Goal: Check status: Check status

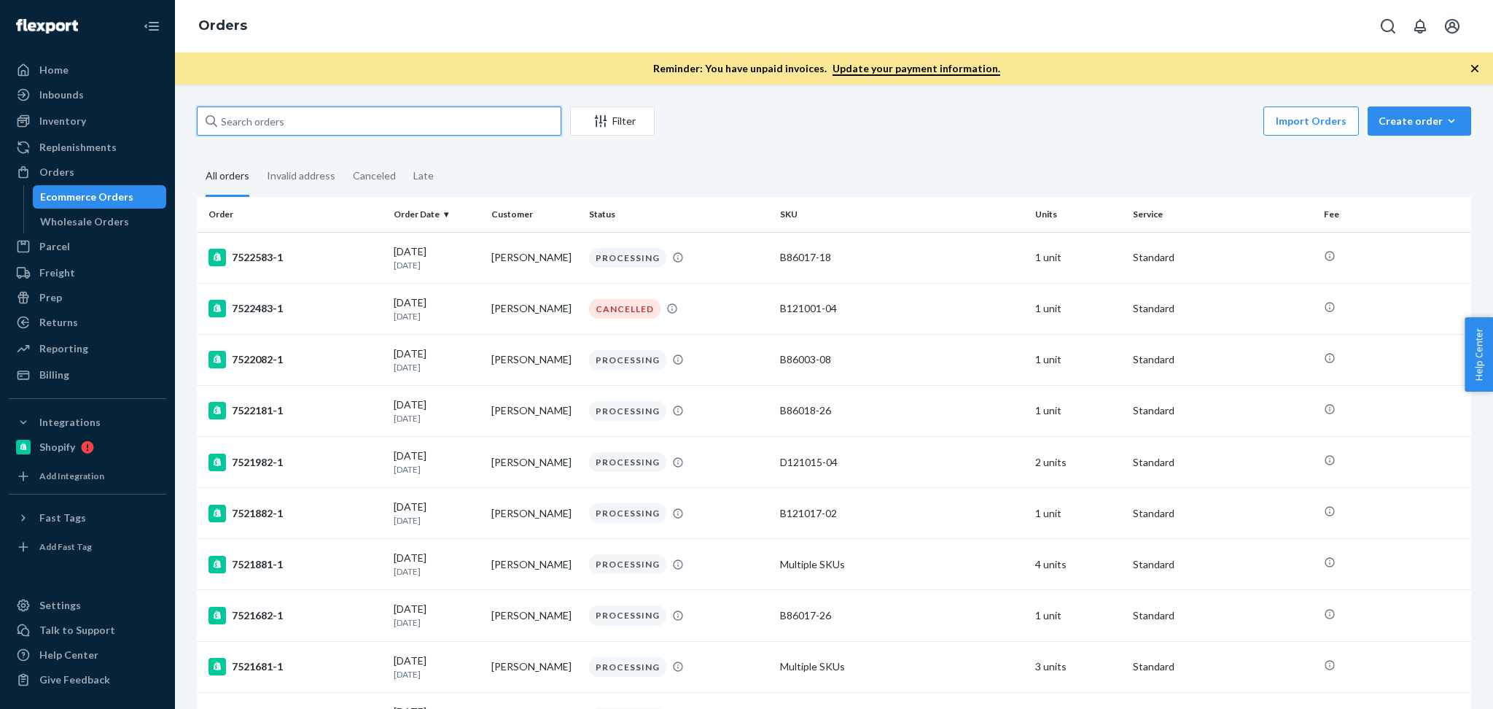
click at [387, 128] on input "text" at bounding box center [379, 120] width 364 height 29
paste input "[PERSON_NAME]"
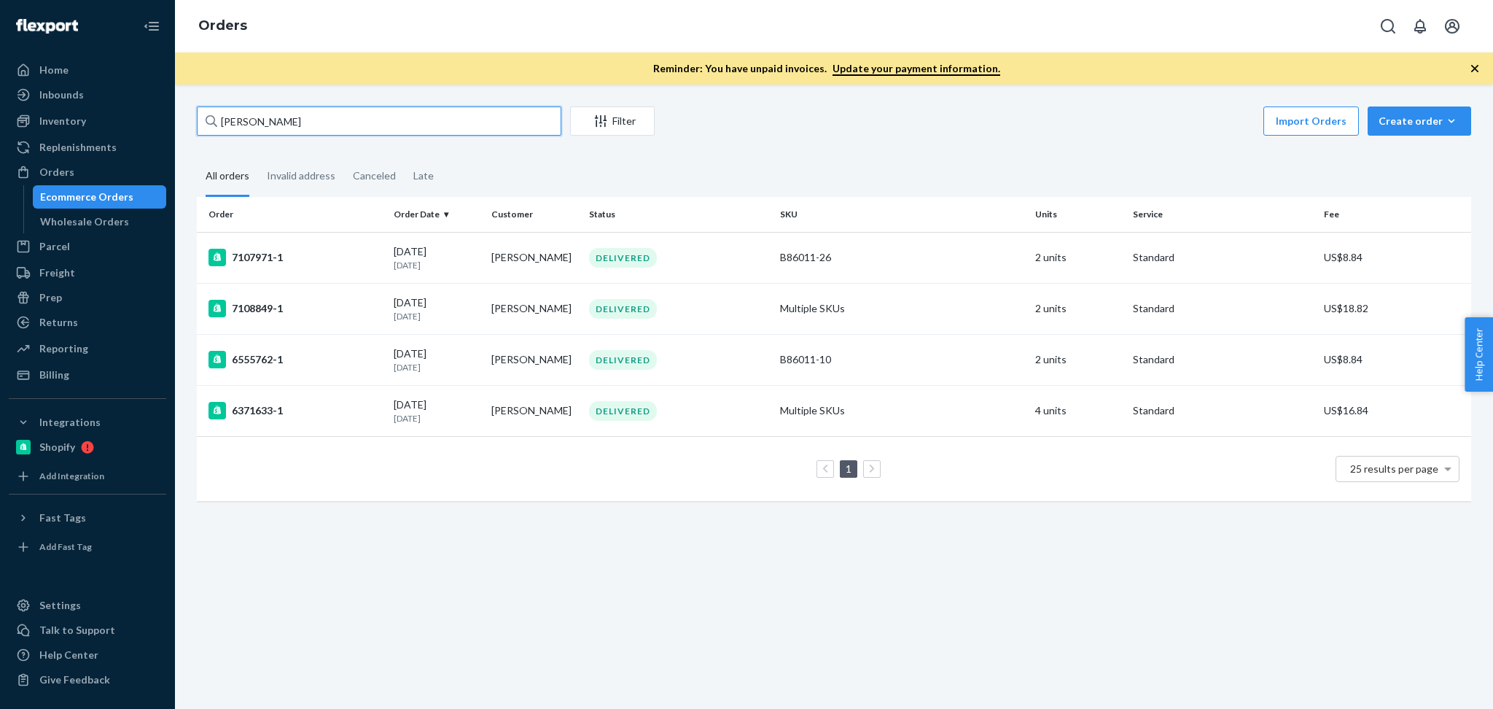
type input "[PERSON_NAME]"
click at [518, 261] on td "[PERSON_NAME]" at bounding box center [534, 257] width 98 height 51
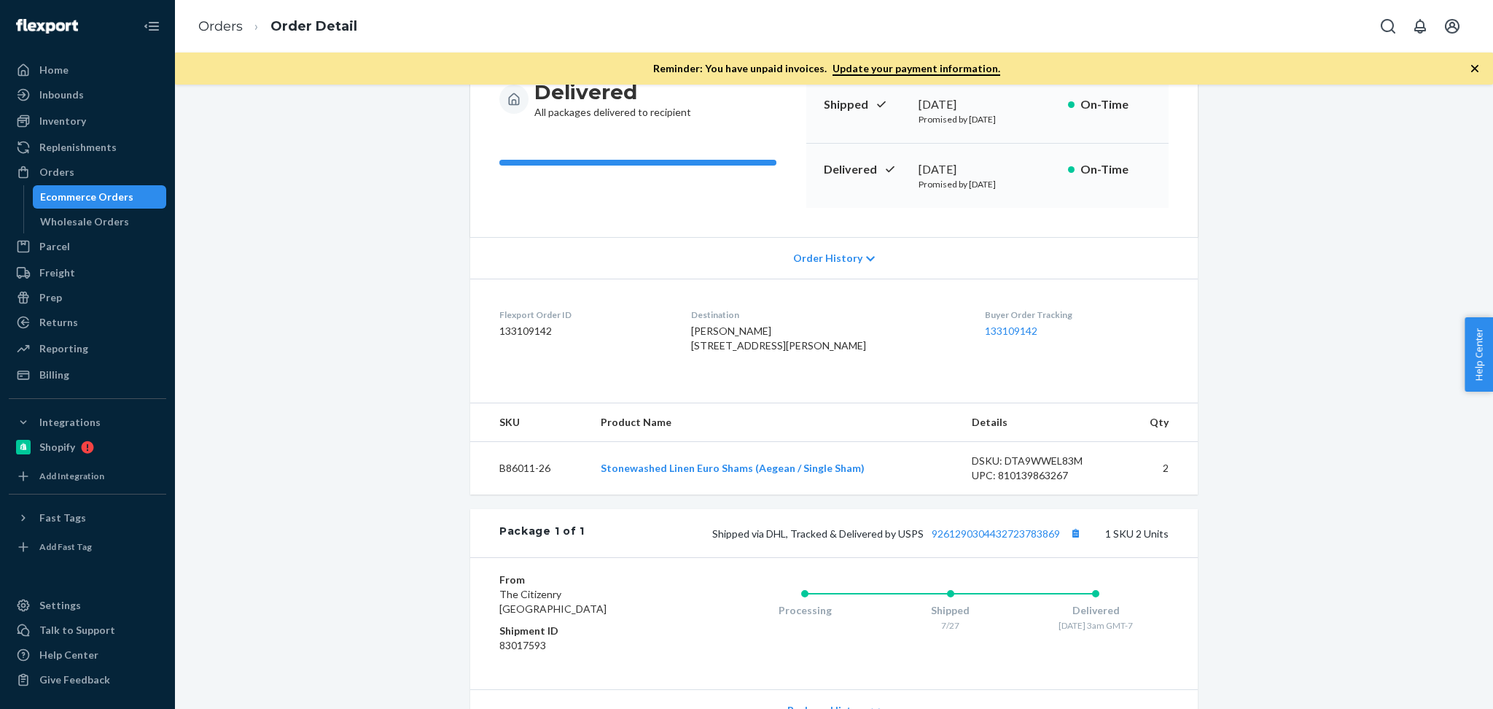
scroll to position [194, 0]
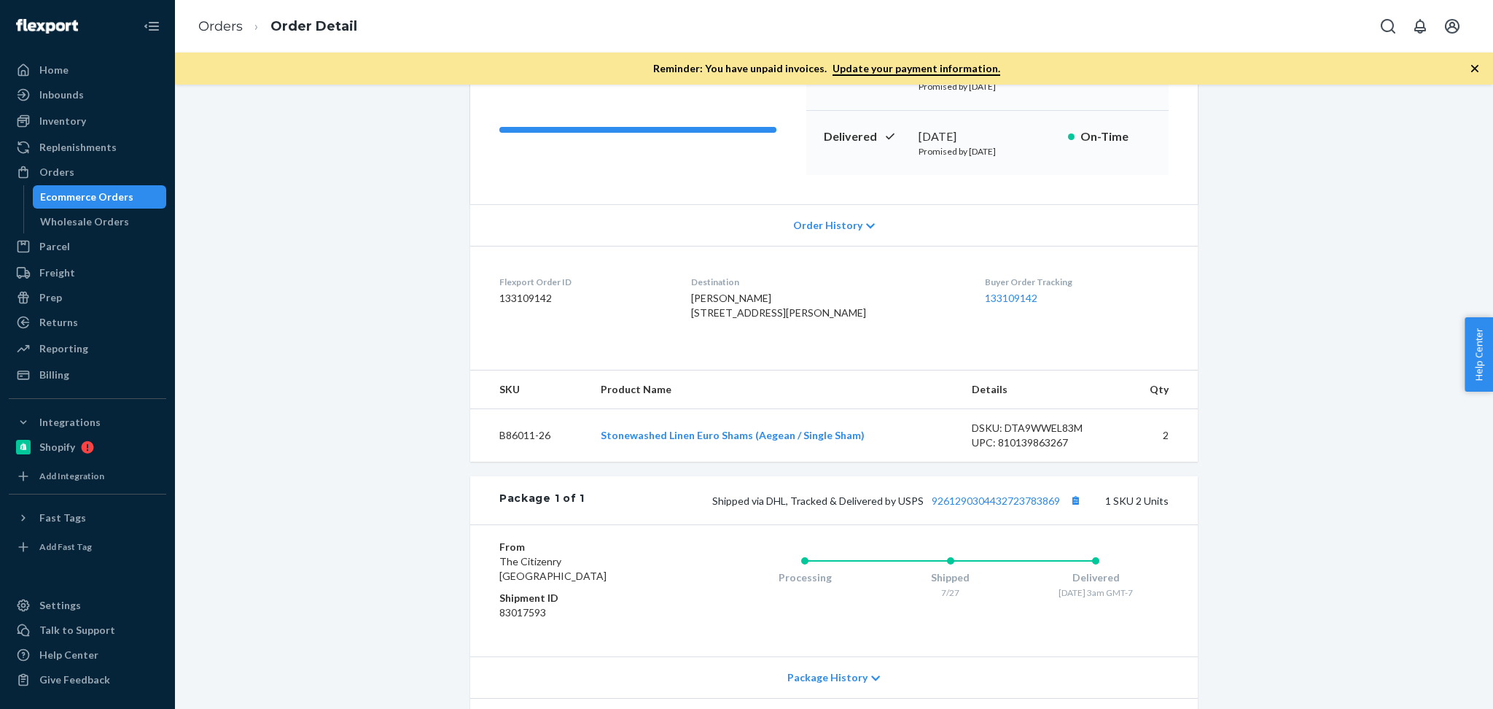
click at [520, 462] on td "B86011-26" at bounding box center [529, 435] width 119 height 53
copy td "B86011-26"
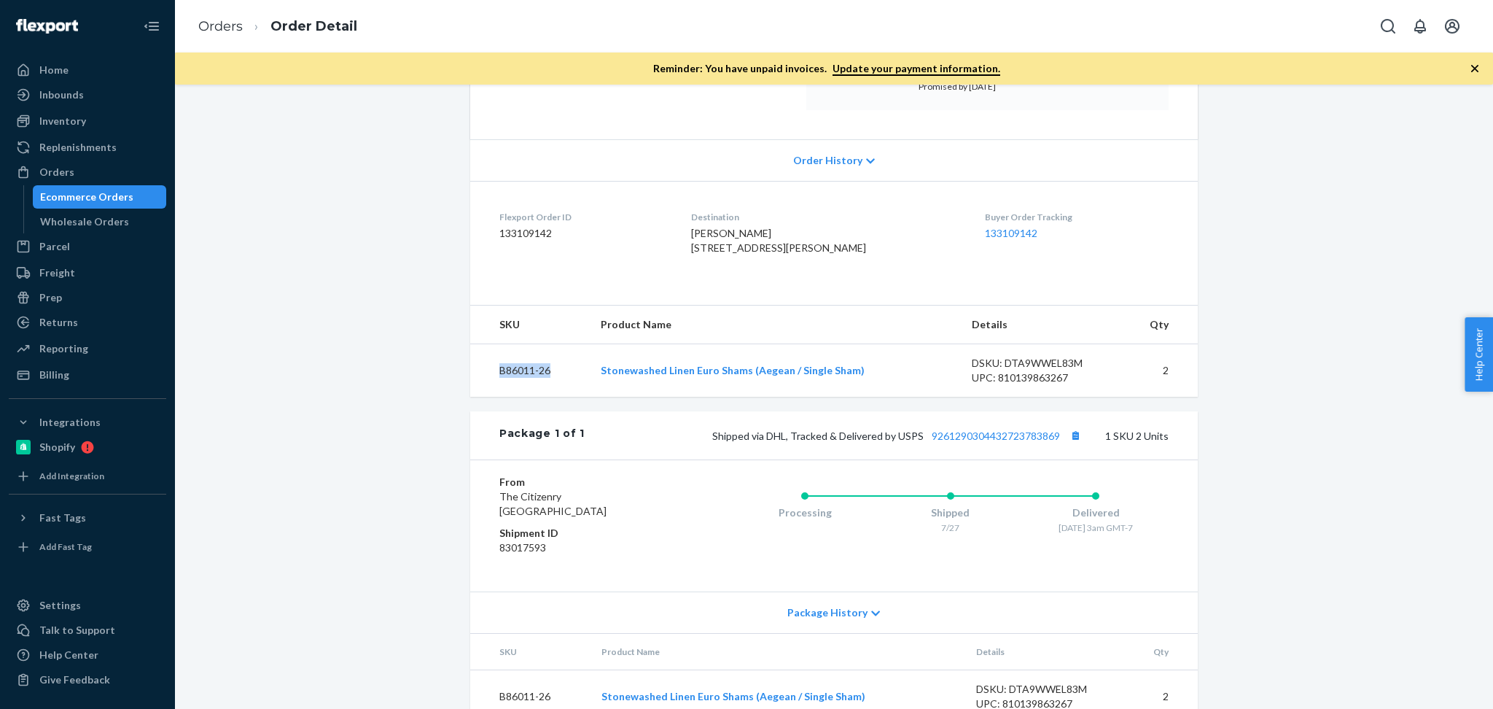
scroll to position [292, 0]
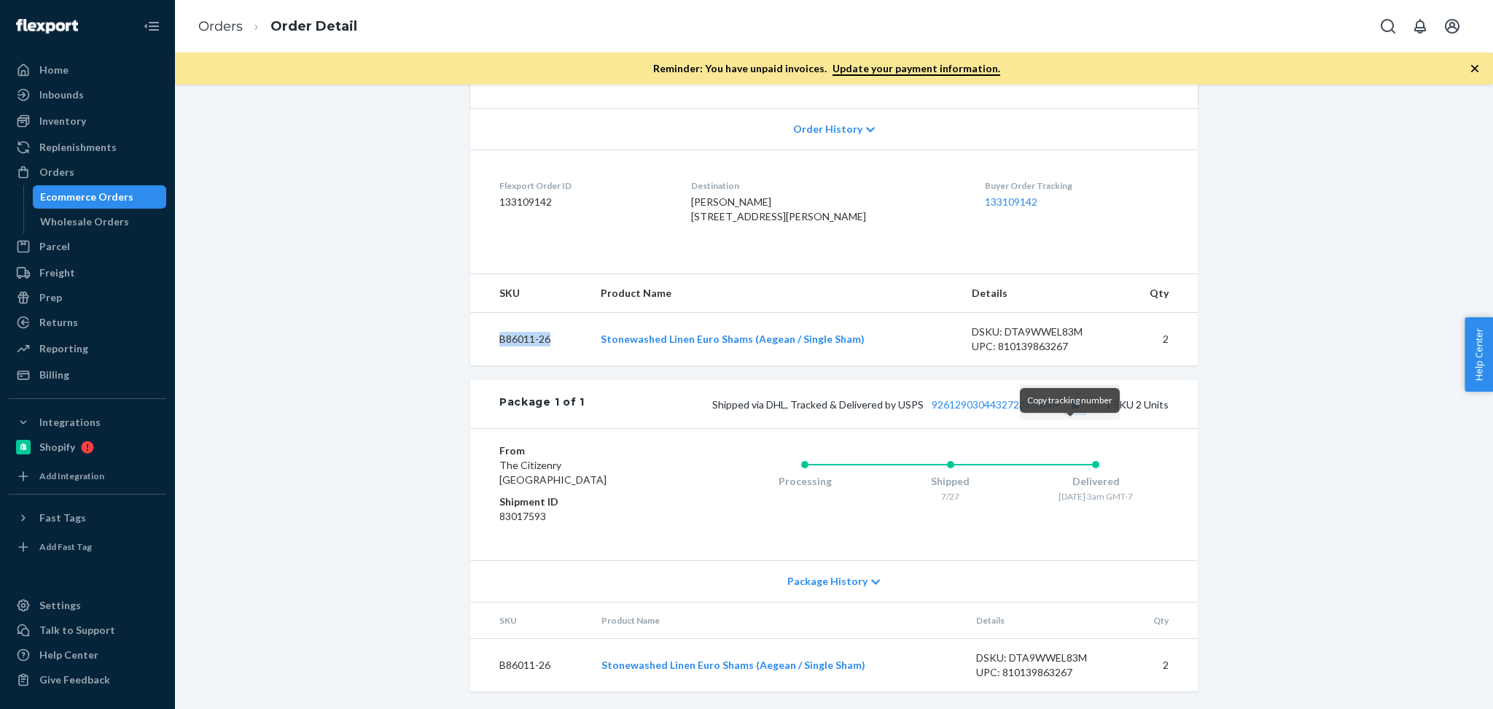
click at [1069, 413] on button "Copy tracking number" at bounding box center [1075, 403] width 19 height 19
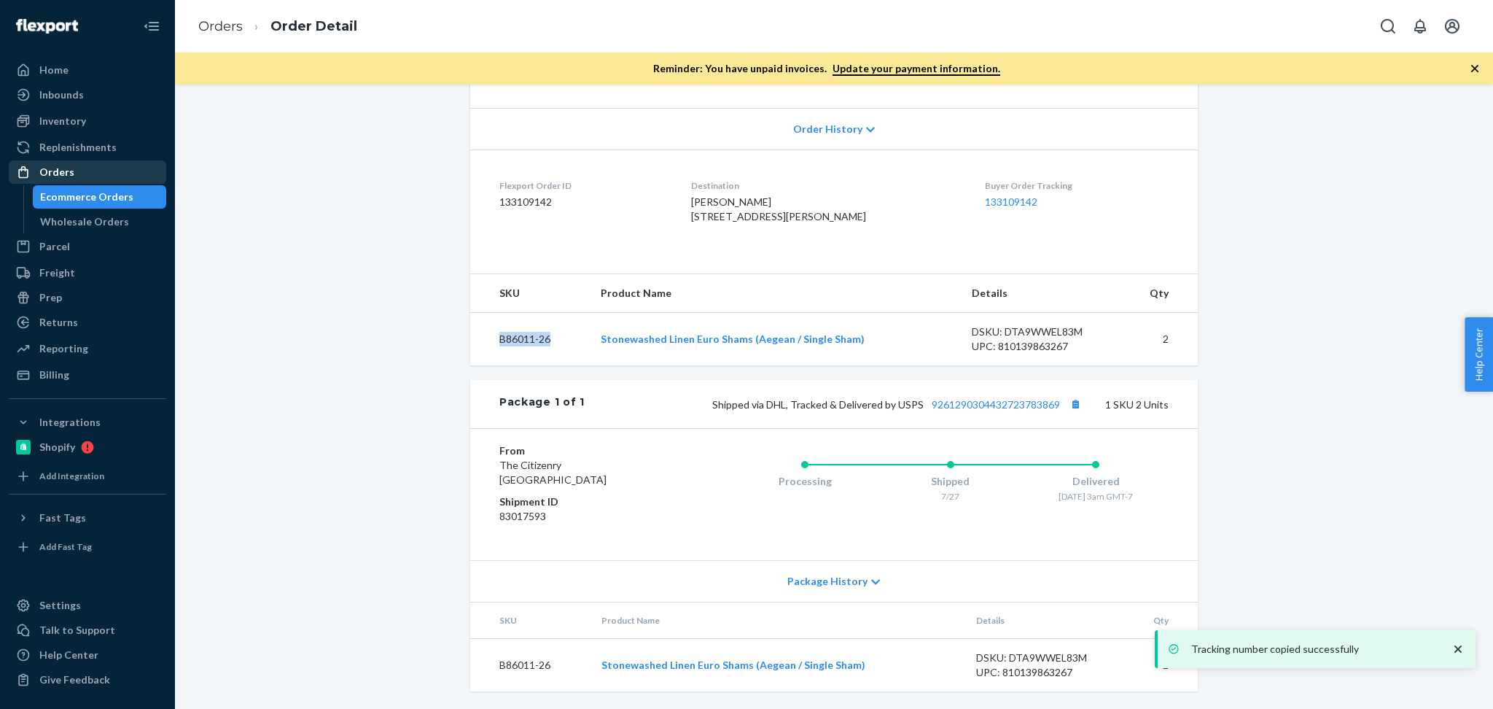
click at [117, 173] on div "Orders" at bounding box center [87, 172] width 155 height 20
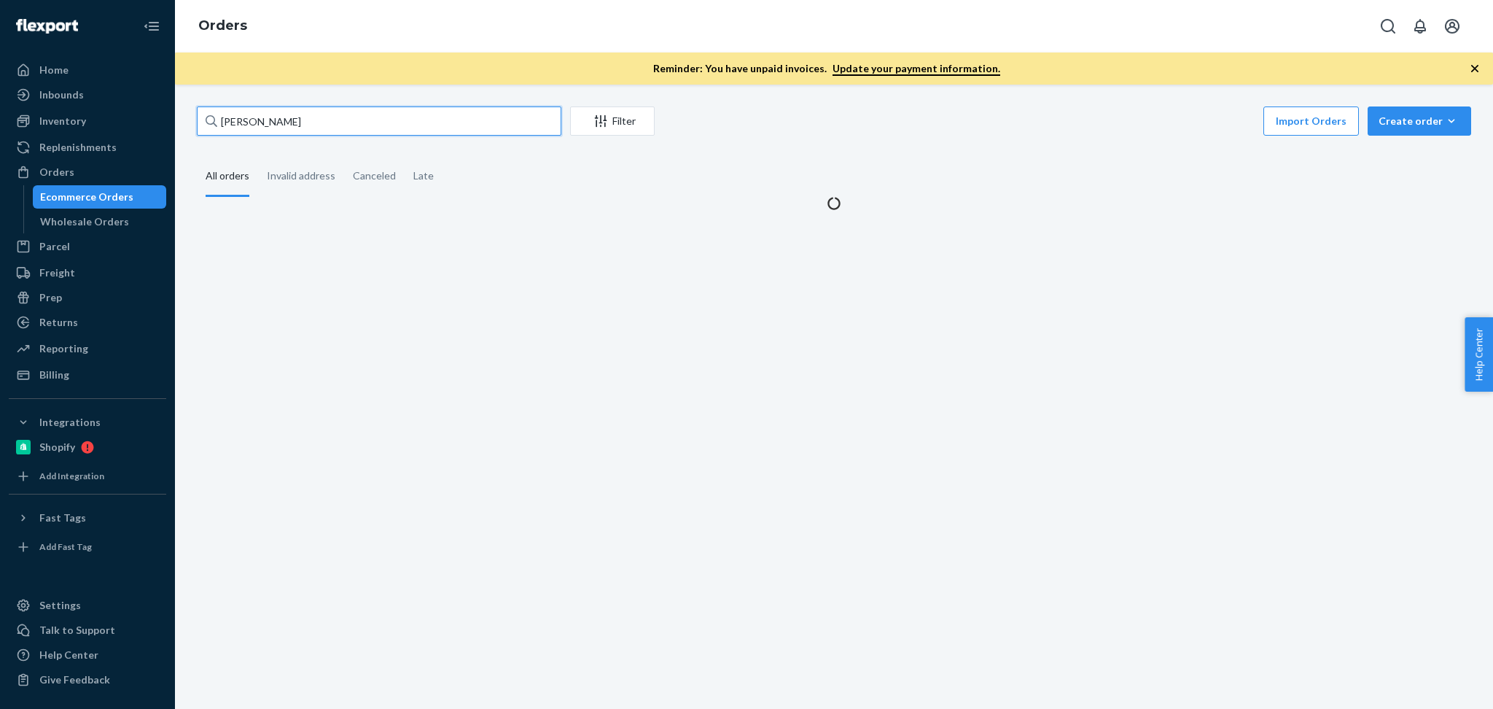
click at [331, 114] on input "[PERSON_NAME]" at bounding box center [379, 120] width 364 height 29
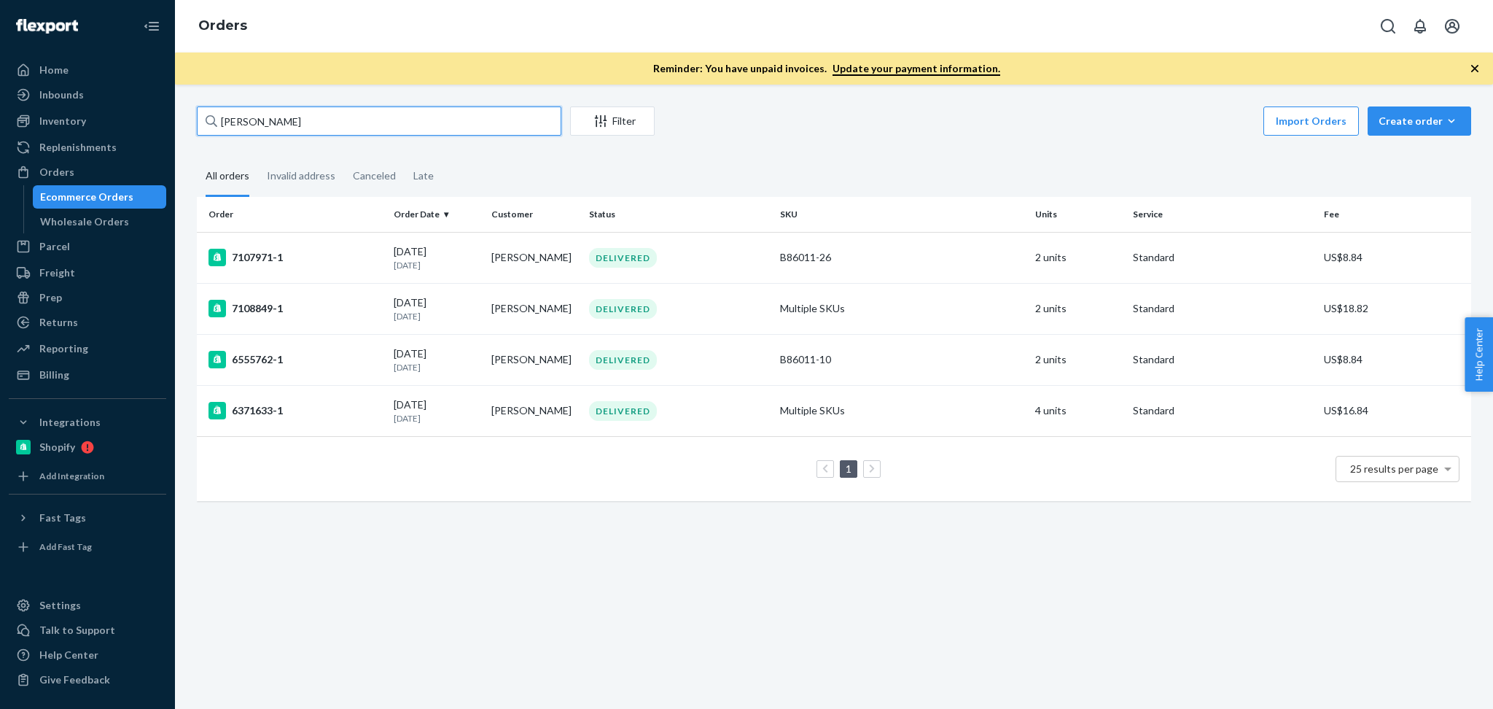
click at [331, 114] on input "[PERSON_NAME]" at bounding box center [379, 120] width 364 height 29
paste input "[PERSON_NAME]"
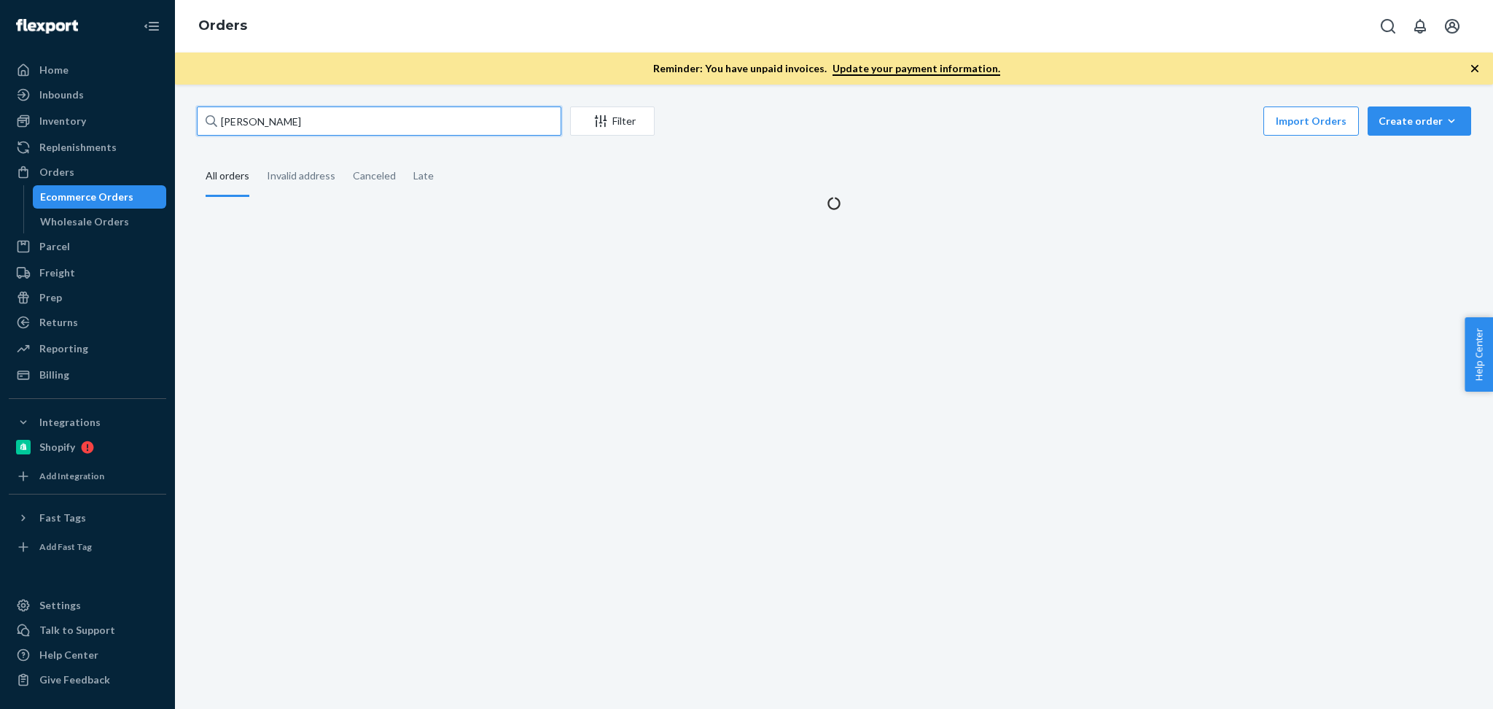
type input "[PERSON_NAME]"
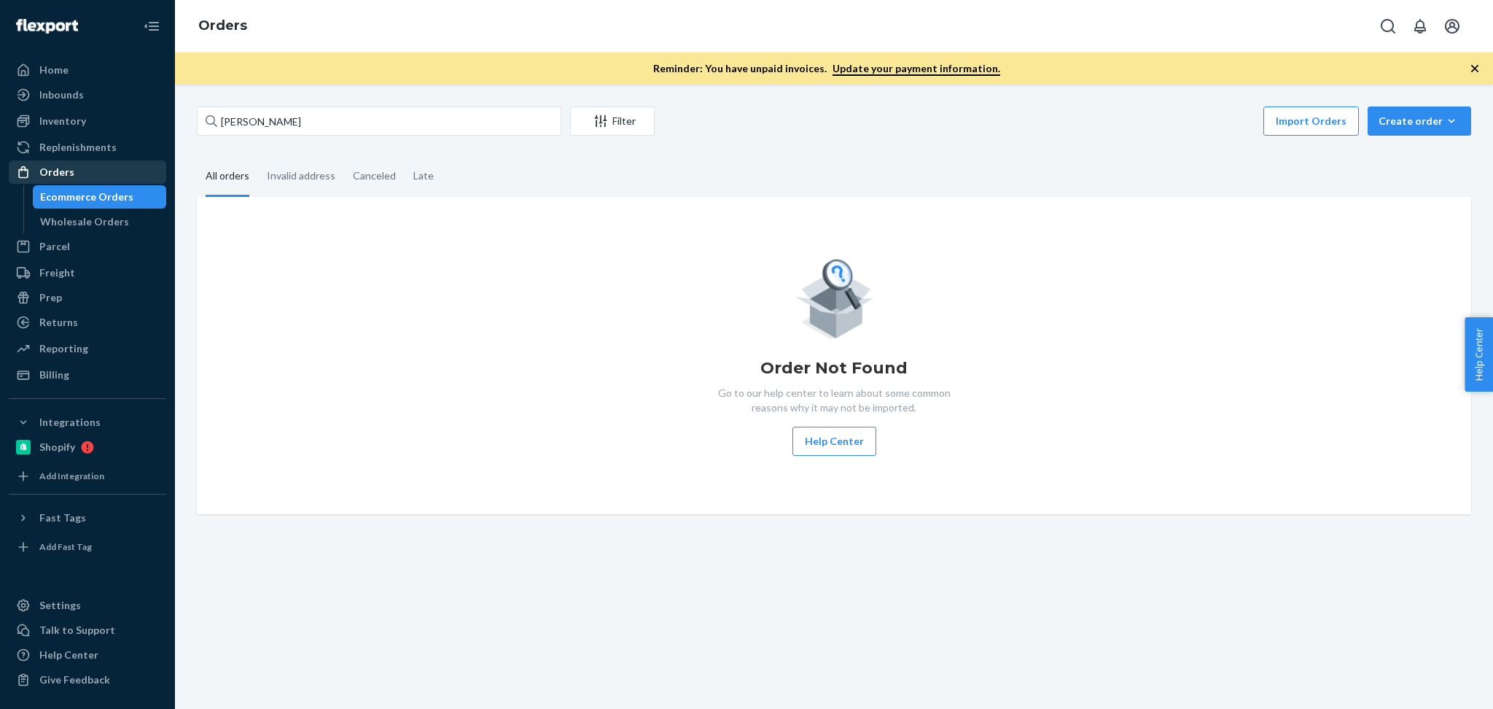
click at [131, 166] on div "Orders" at bounding box center [87, 172] width 155 height 20
drag, startPoint x: 367, startPoint y: 126, endPoint x: 55, endPoint y: 99, distance: 312.4
click at [55, 99] on div "Home Inbounds Shipping Plans Problems Inventory Products Branded Packaging Repl…" at bounding box center [746, 354] width 1493 height 709
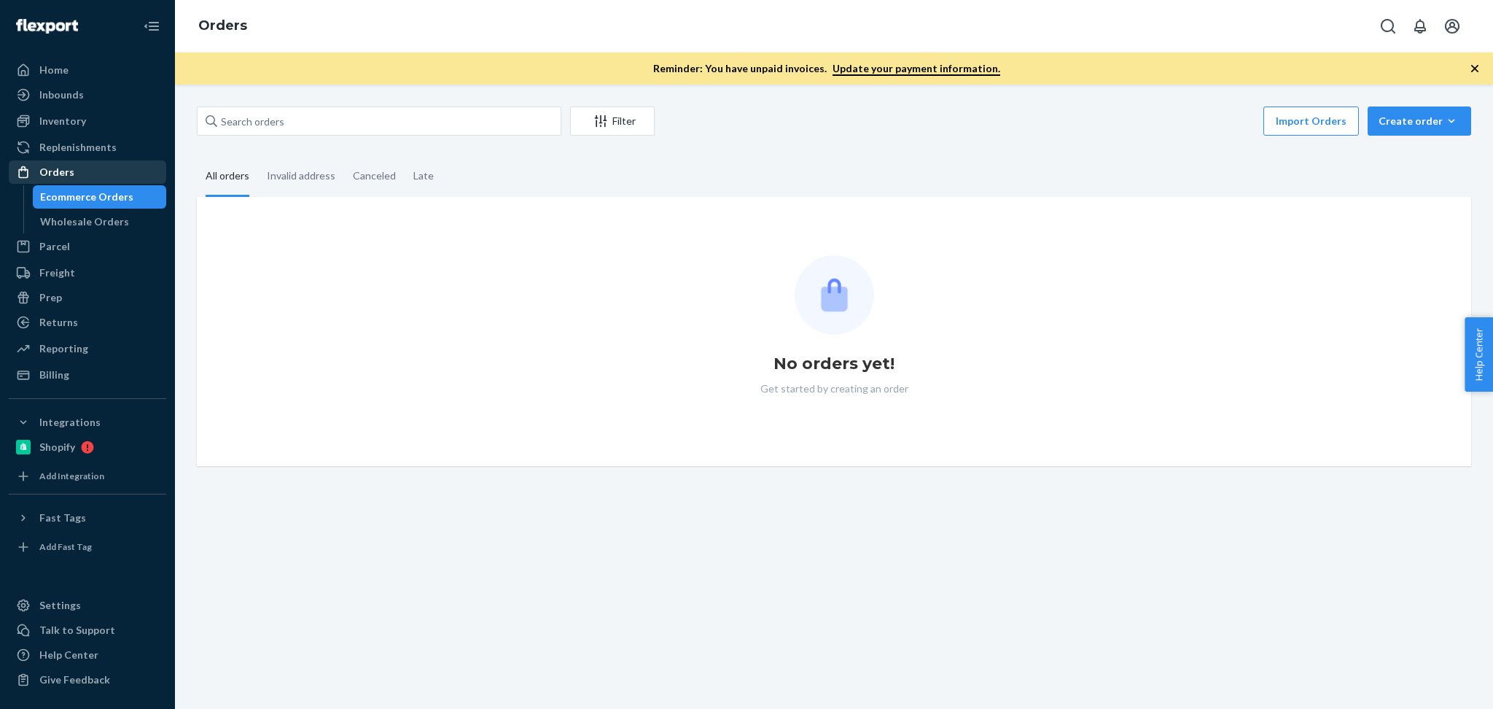
click at [94, 172] on div "Orders" at bounding box center [87, 172] width 155 height 20
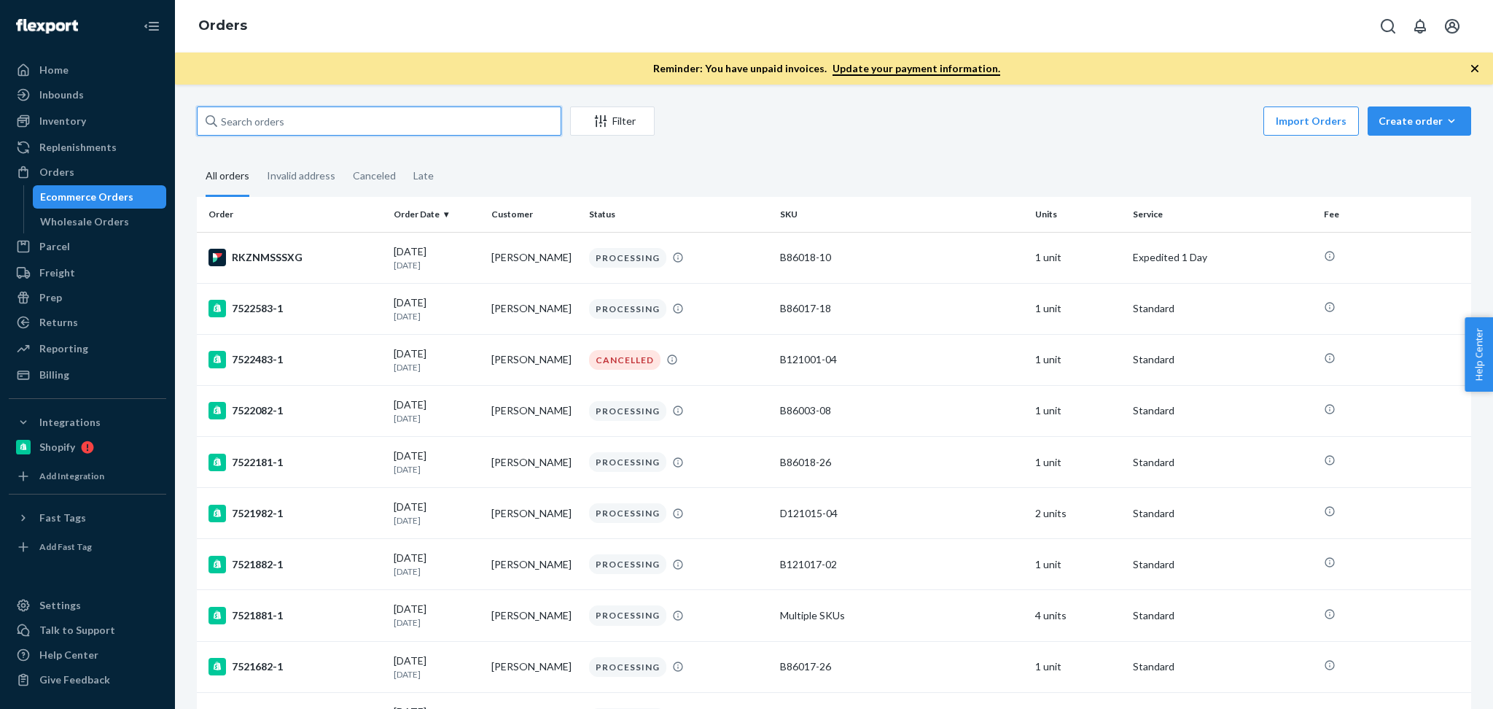
click at [486, 121] on input "text" at bounding box center [379, 120] width 364 height 29
paste input "451342"
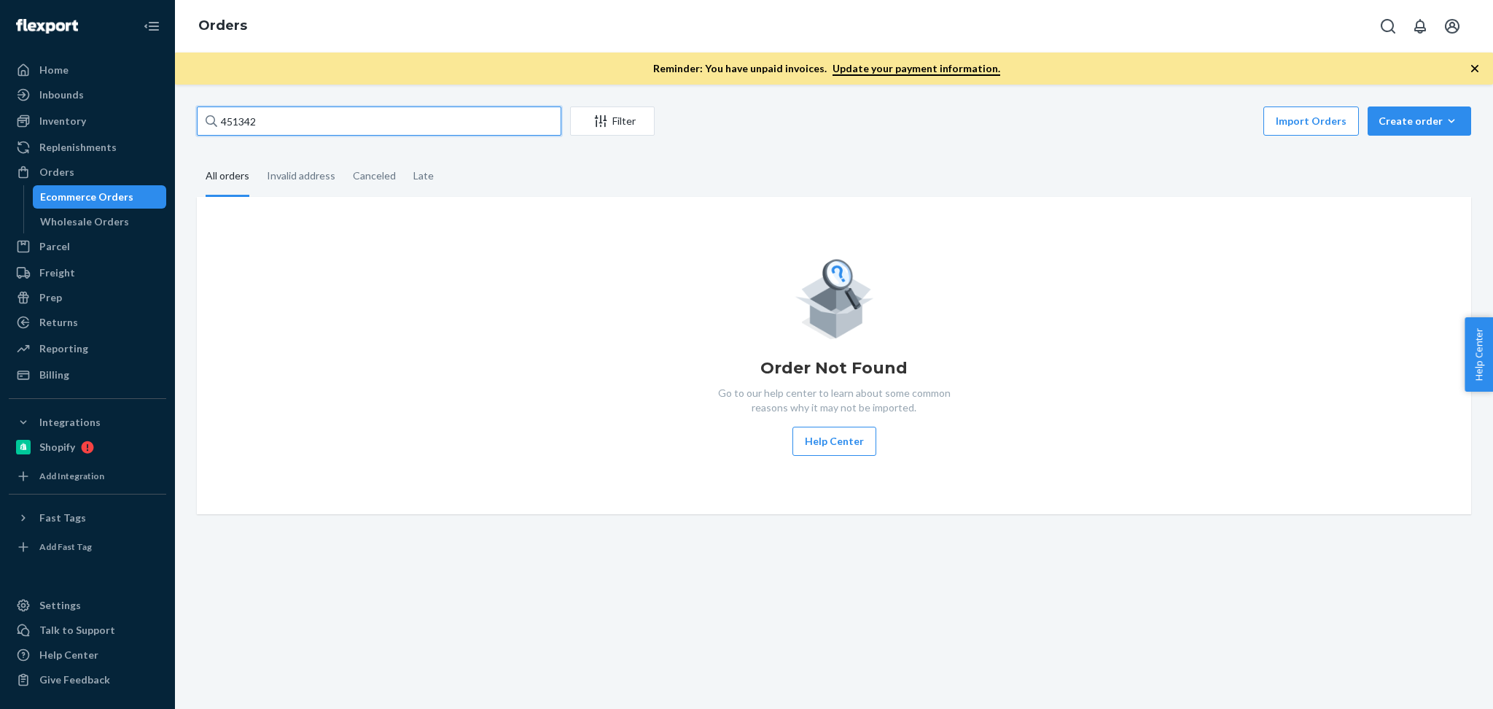
drag, startPoint x: 351, startPoint y: 127, endPoint x: 172, endPoint y: 117, distance: 179.6
click at [172, 117] on div "Home Inbounds Shipping Plans Problems Inventory Products Branded Packaging Repl…" at bounding box center [746, 354] width 1493 height 709
paste input "[PERSON_NAME]"
type input "[PERSON_NAME]"
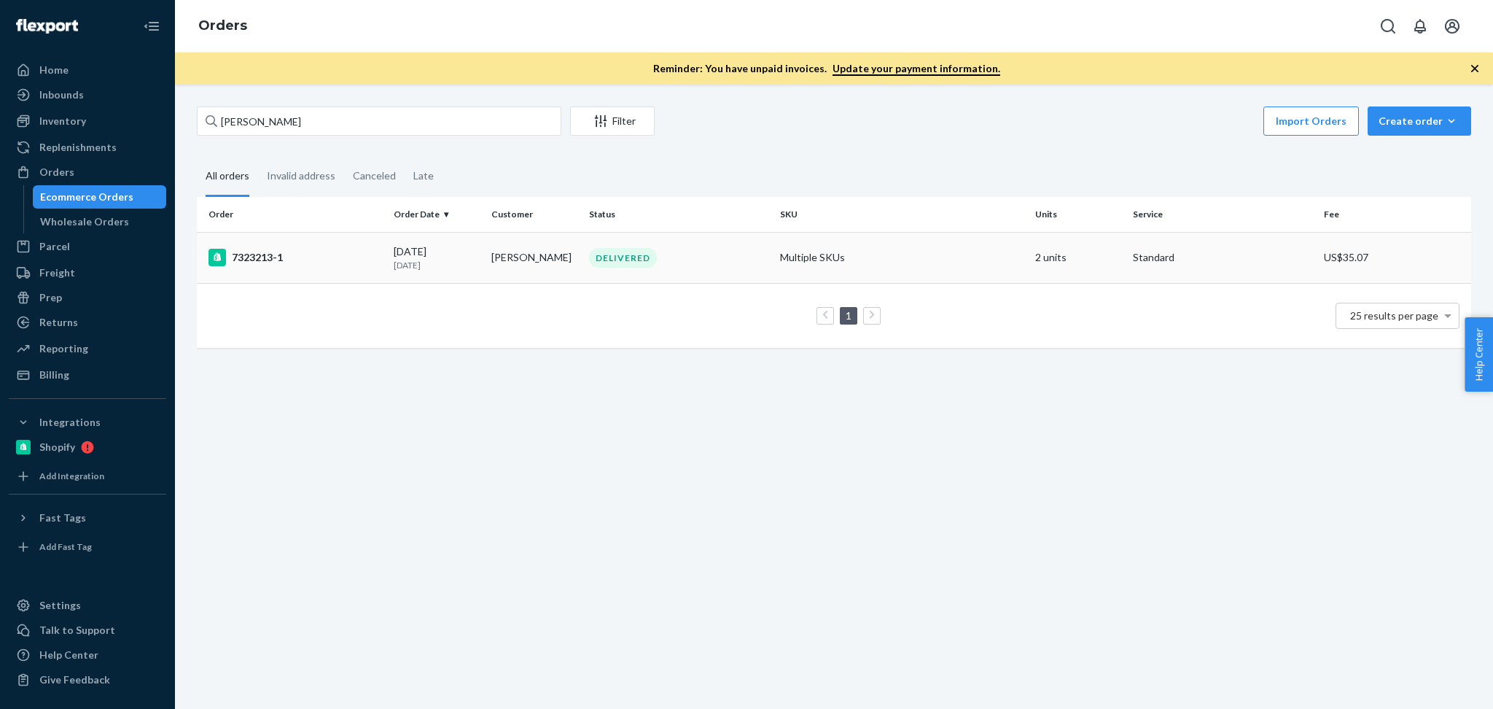
click at [513, 262] on td "[PERSON_NAME]" at bounding box center [534, 257] width 98 height 51
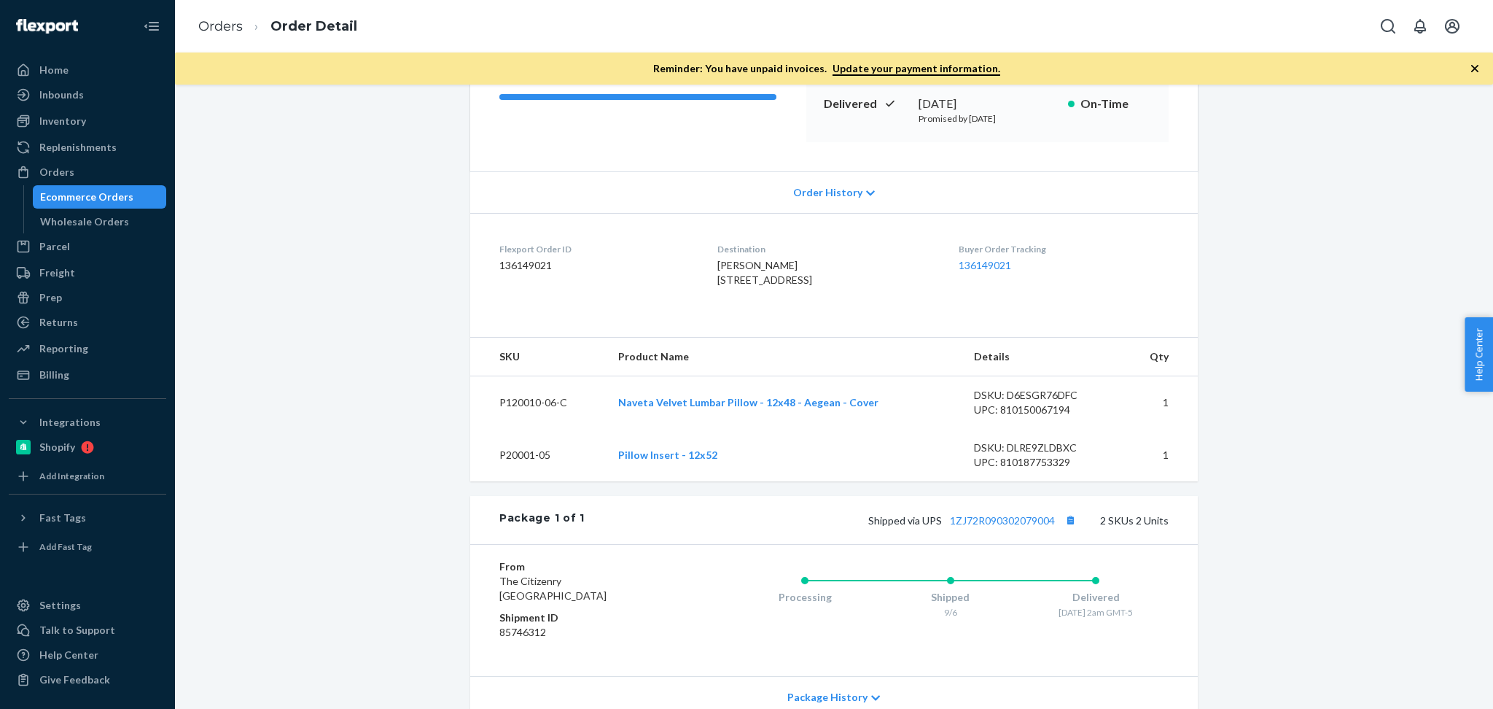
scroll to position [356, 0]
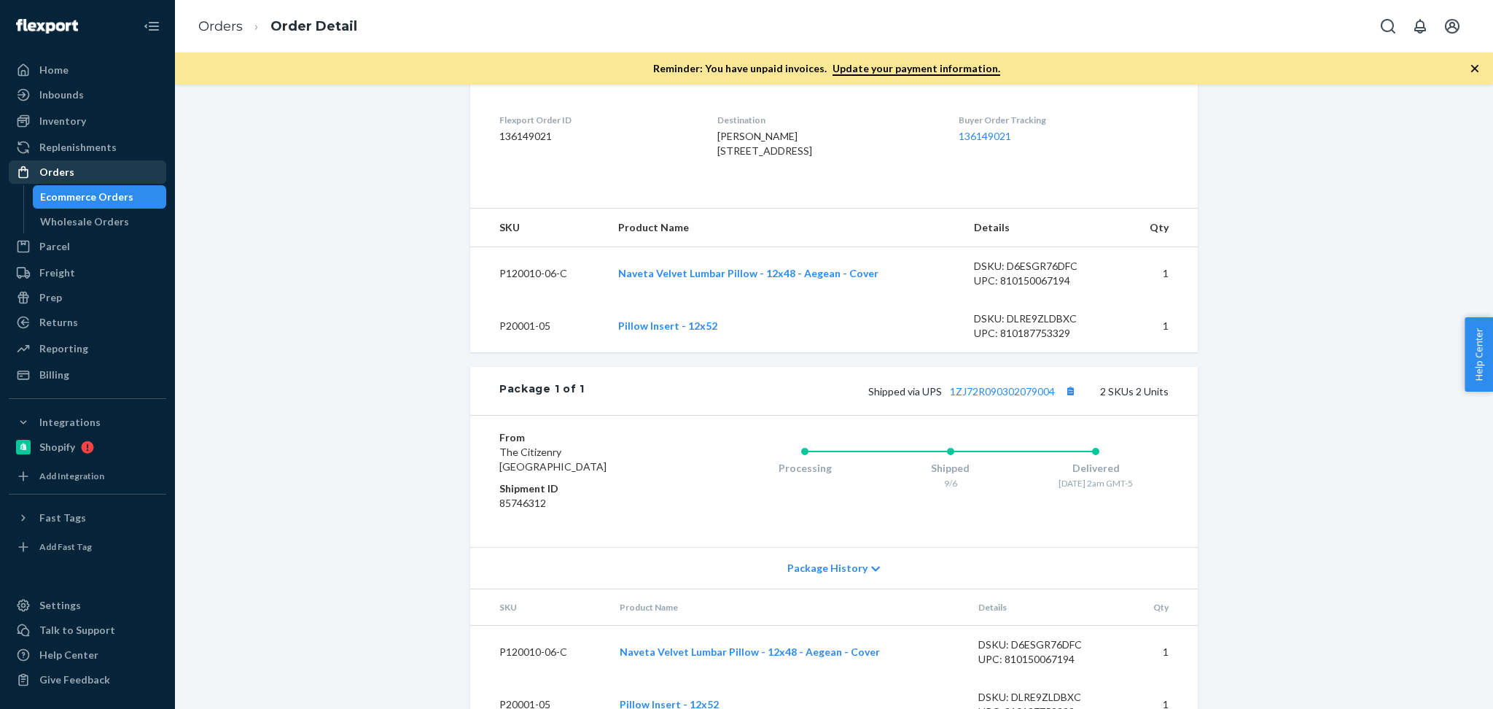
click at [87, 173] on div "Orders" at bounding box center [87, 172] width 155 height 20
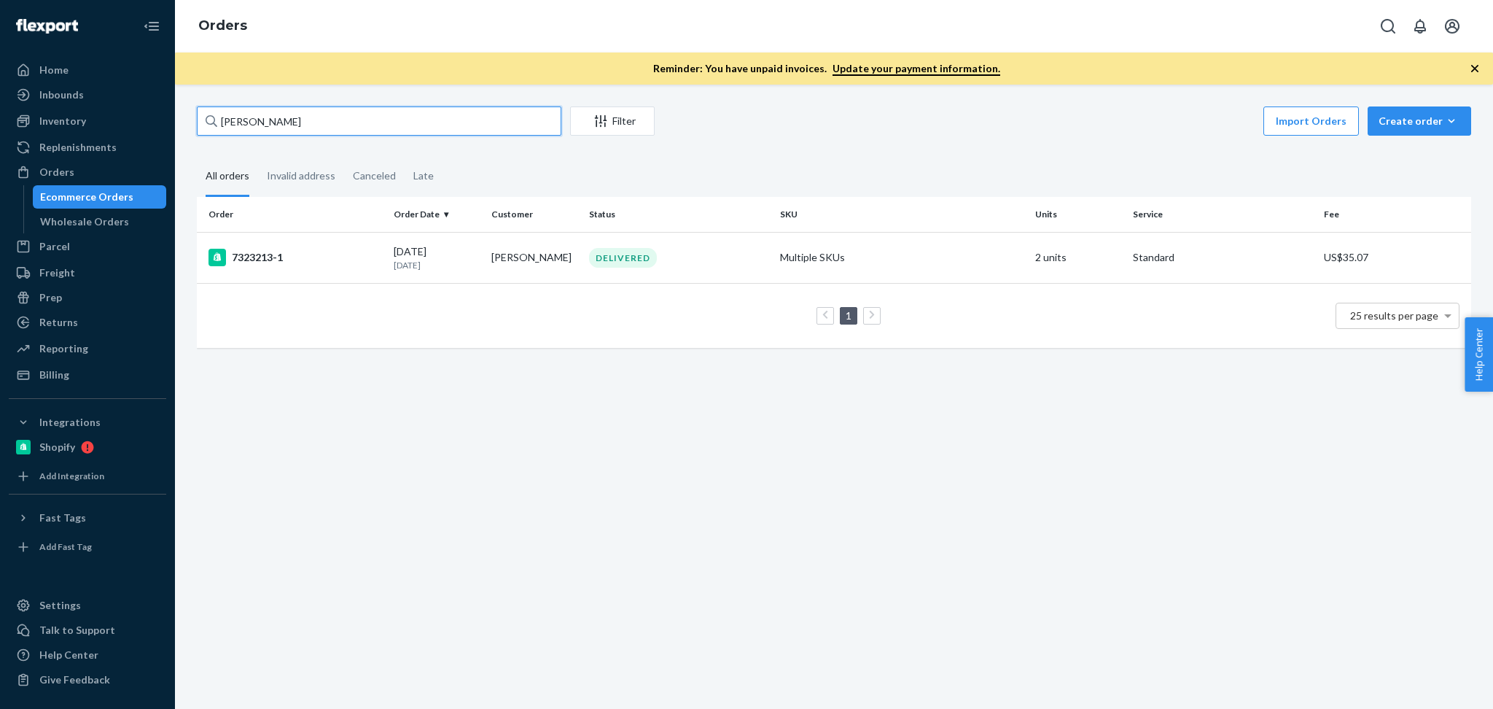
click at [284, 116] on input "[PERSON_NAME]" at bounding box center [379, 120] width 364 height 29
paste input "[PERSON_NAME]"
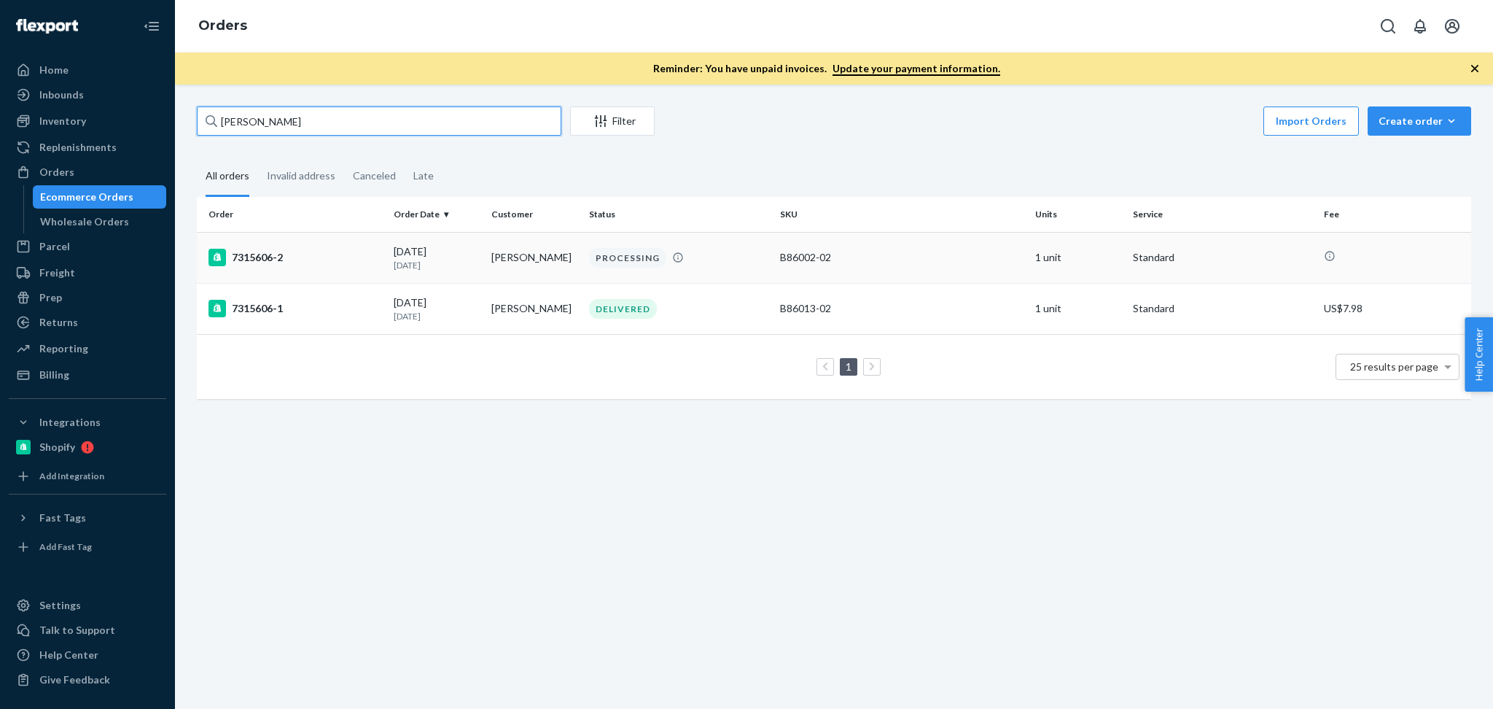
type input "[PERSON_NAME]"
click at [459, 264] on p "[DATE]" at bounding box center [437, 265] width 86 height 12
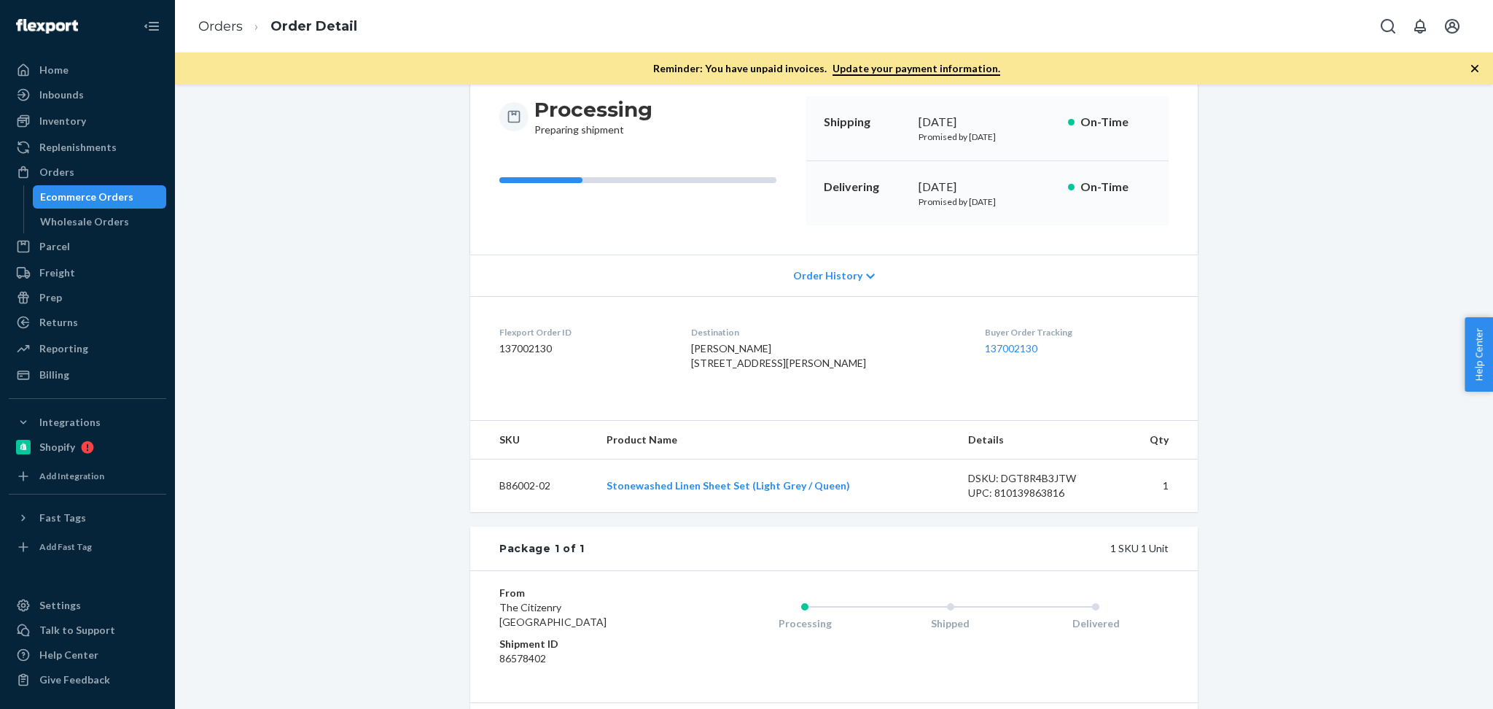
scroll to position [79, 0]
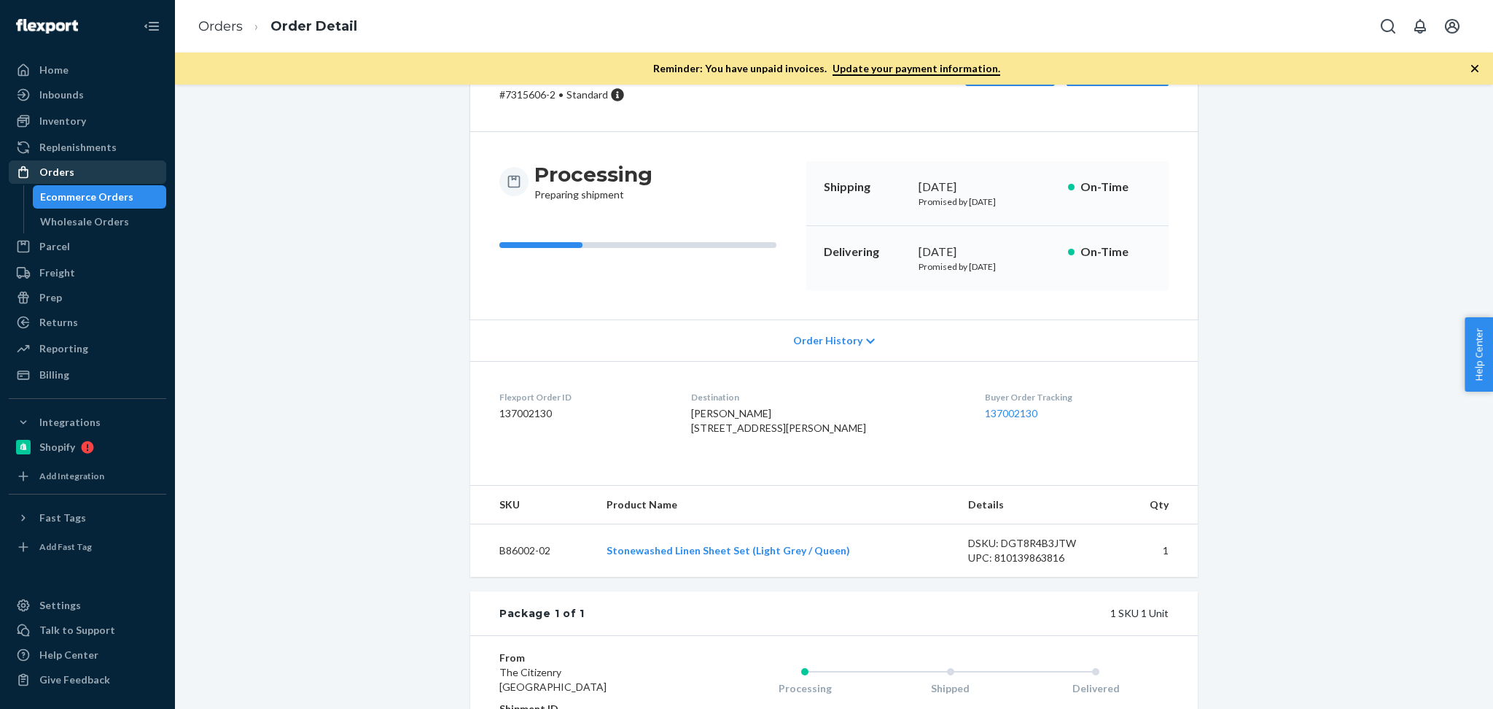
click at [136, 173] on div "Orders" at bounding box center [87, 172] width 155 height 20
